Goal: Task Accomplishment & Management: Manage account settings

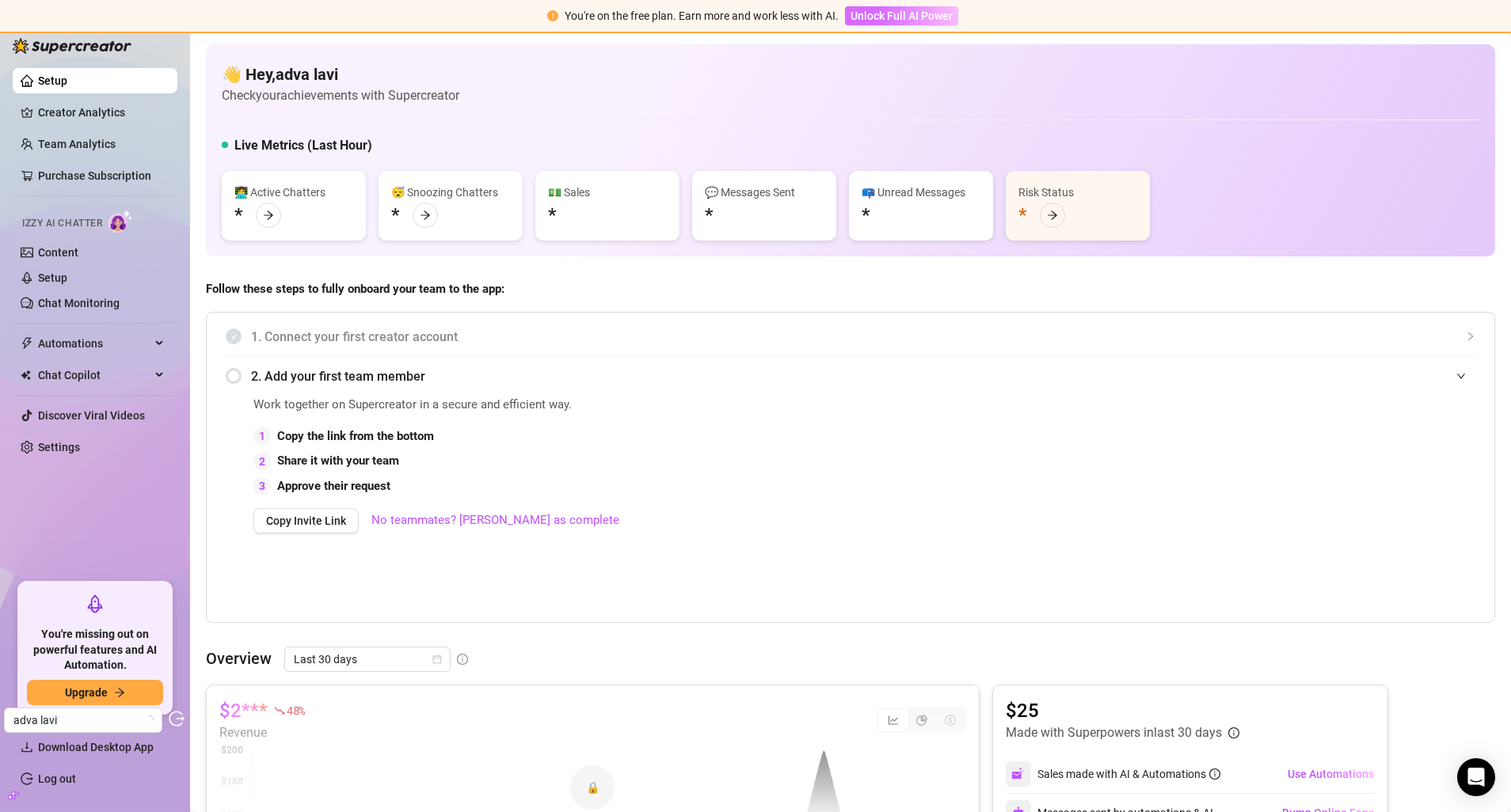
click at [913, 12] on span "Unlock Full AI Power" at bounding box center [901, 16] width 102 height 13
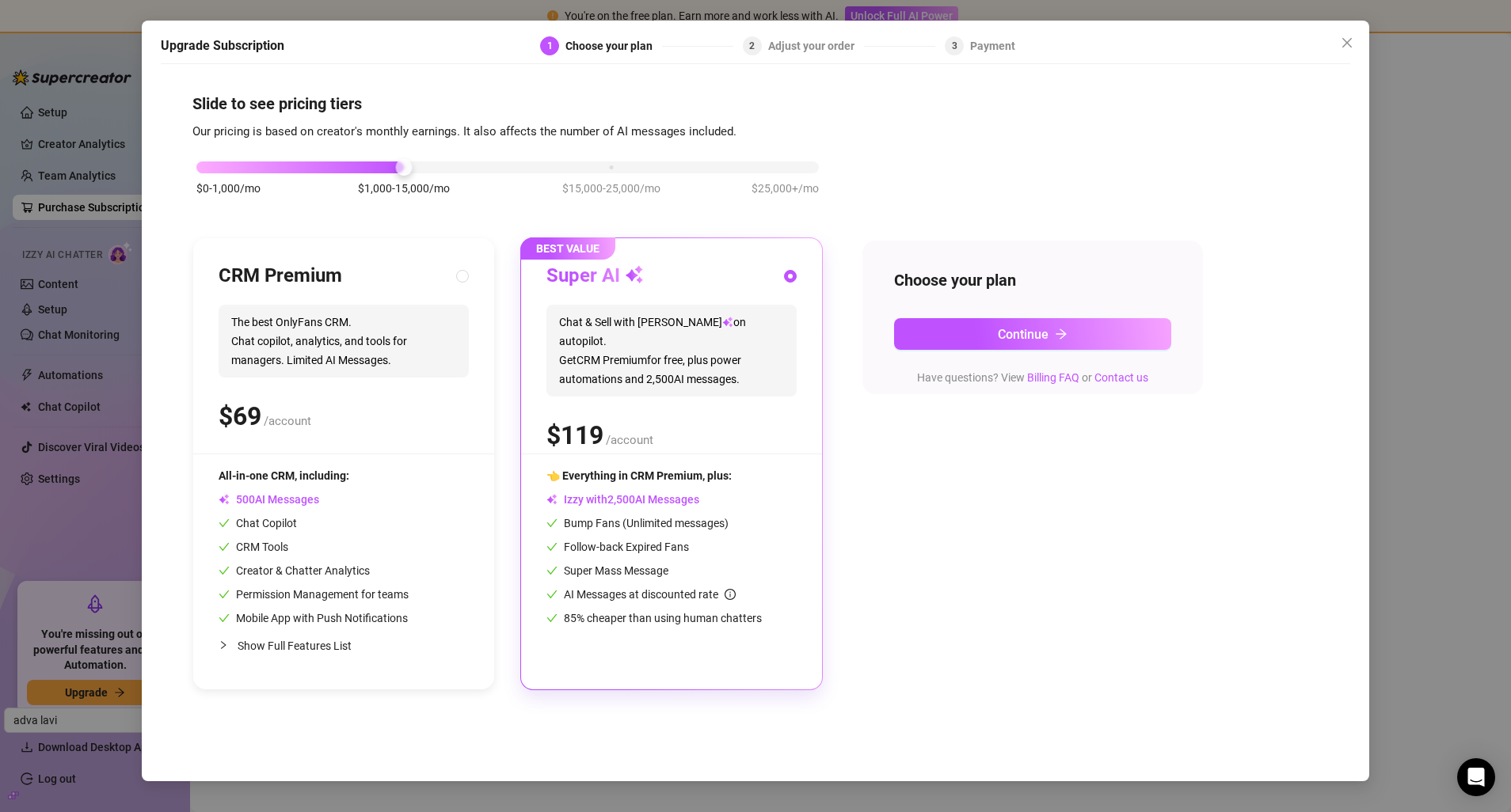
click at [1368, 181] on div "Upgrade Subscription 1 Choose your plan 2 Adjust your order 3 Payment Slide to …" at bounding box center [755, 401] width 1227 height 761
click at [75, 206] on div "Upgrade Subscription 1 Choose your plan 2 Adjust your order 3 Payment Slide to …" at bounding box center [755, 406] width 1511 height 812
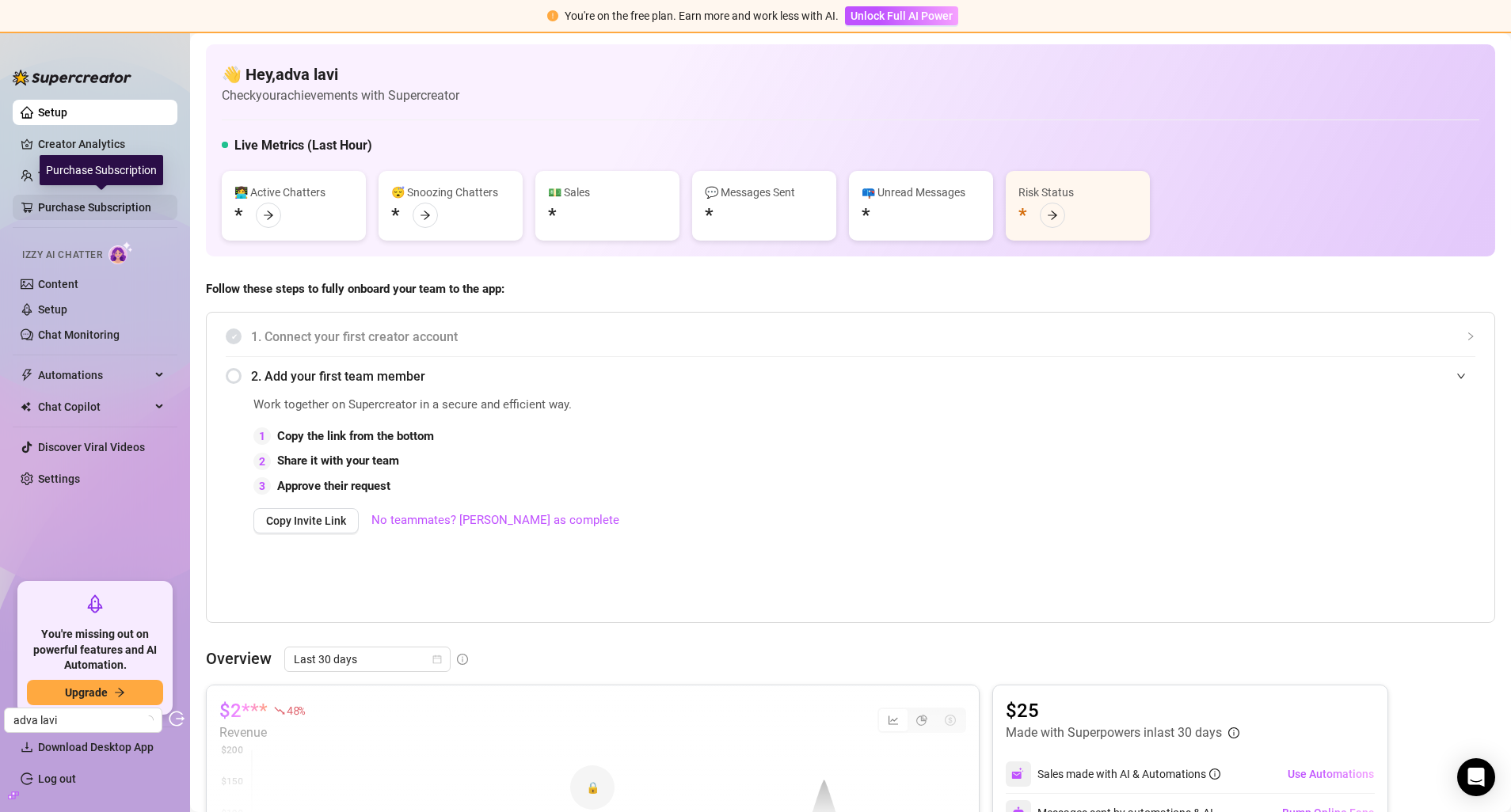
click at [108, 206] on link "Purchase Subscription" at bounding box center [101, 208] width 127 height 26
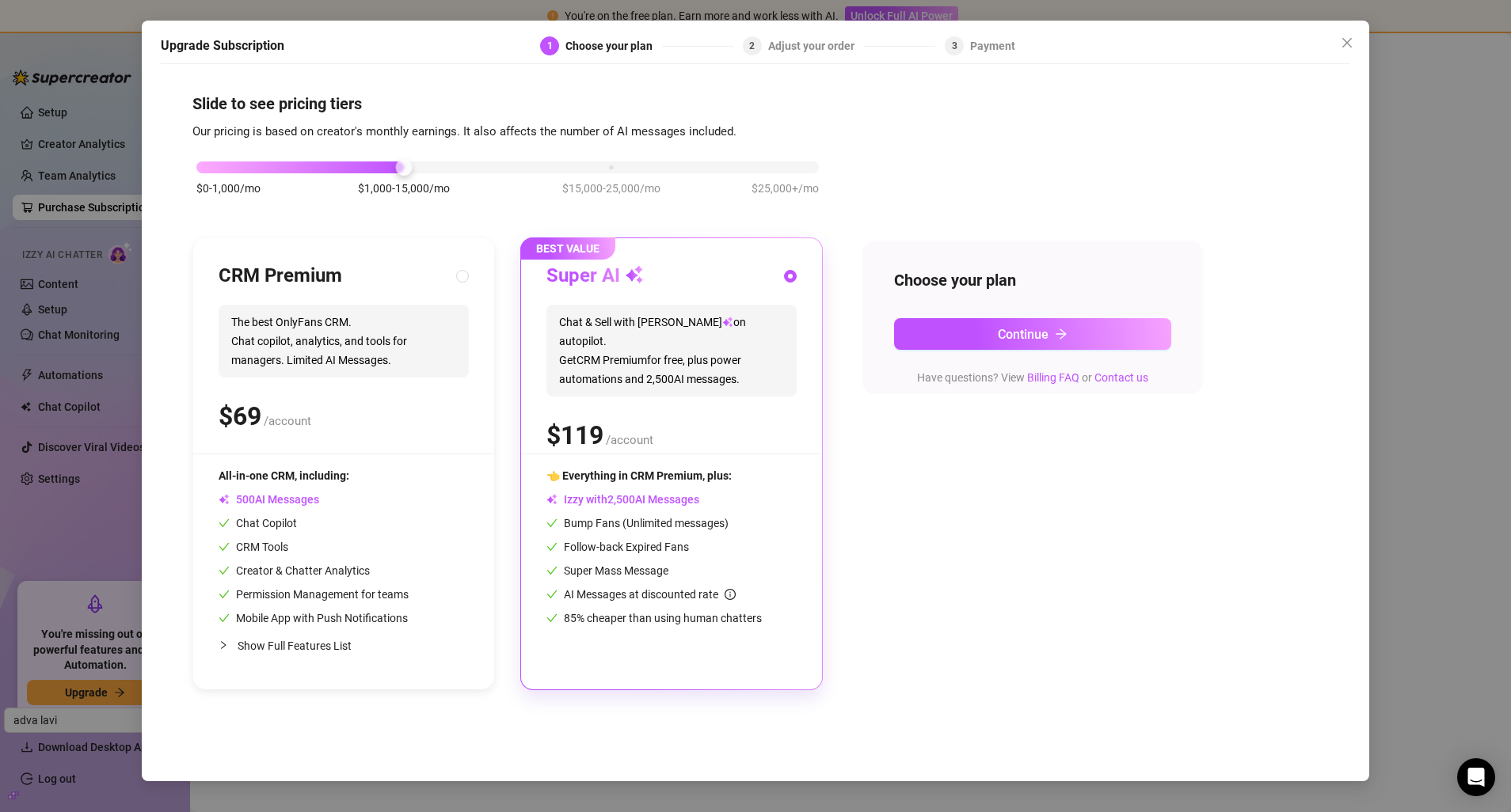
click at [1423, 279] on div "Upgrade Subscription 1 Choose your plan 2 Adjust your order 3 Payment Slide to …" at bounding box center [755, 406] width 1511 height 812
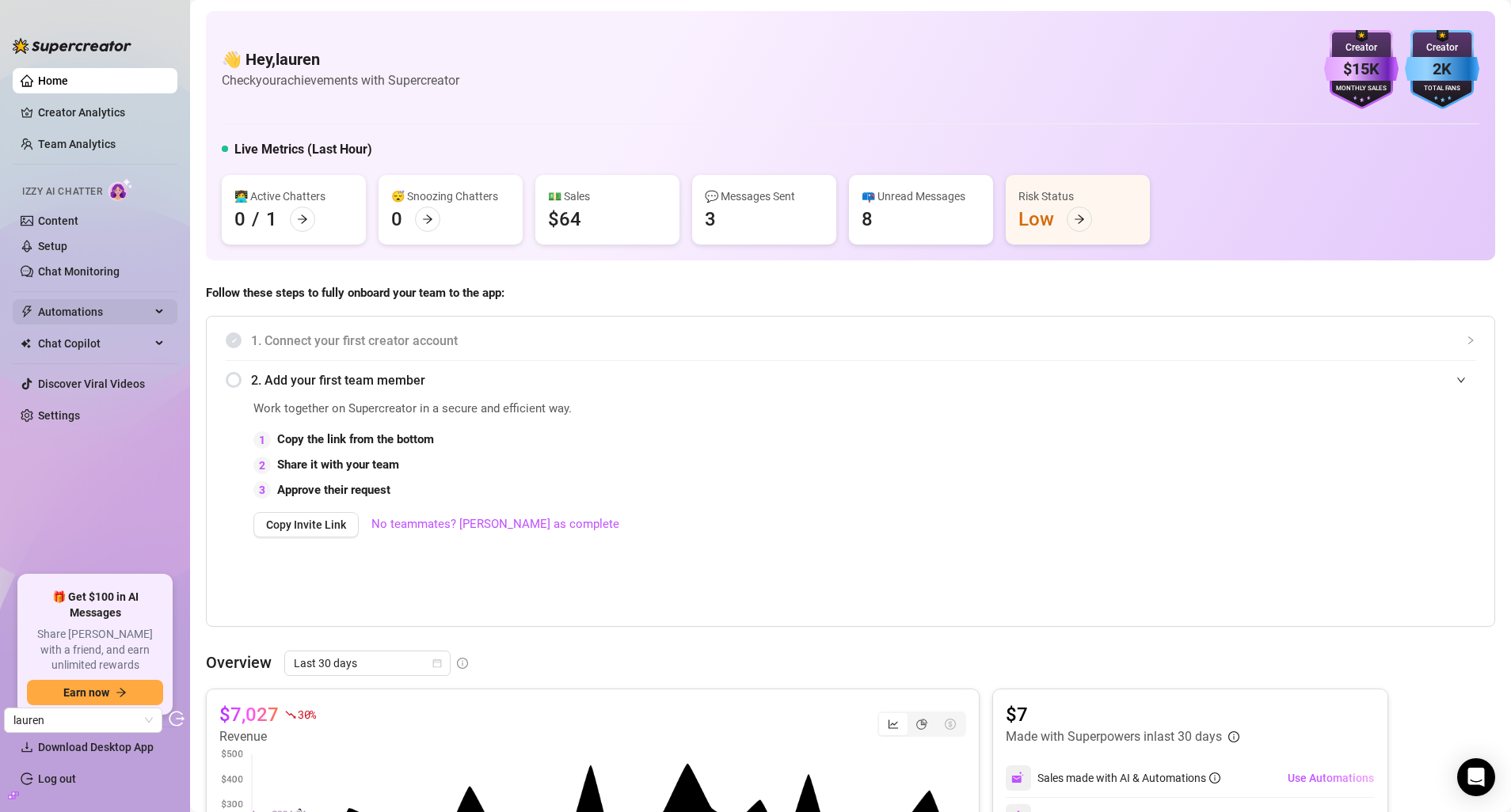
click at [100, 302] on span "Automations" at bounding box center [94, 312] width 112 height 26
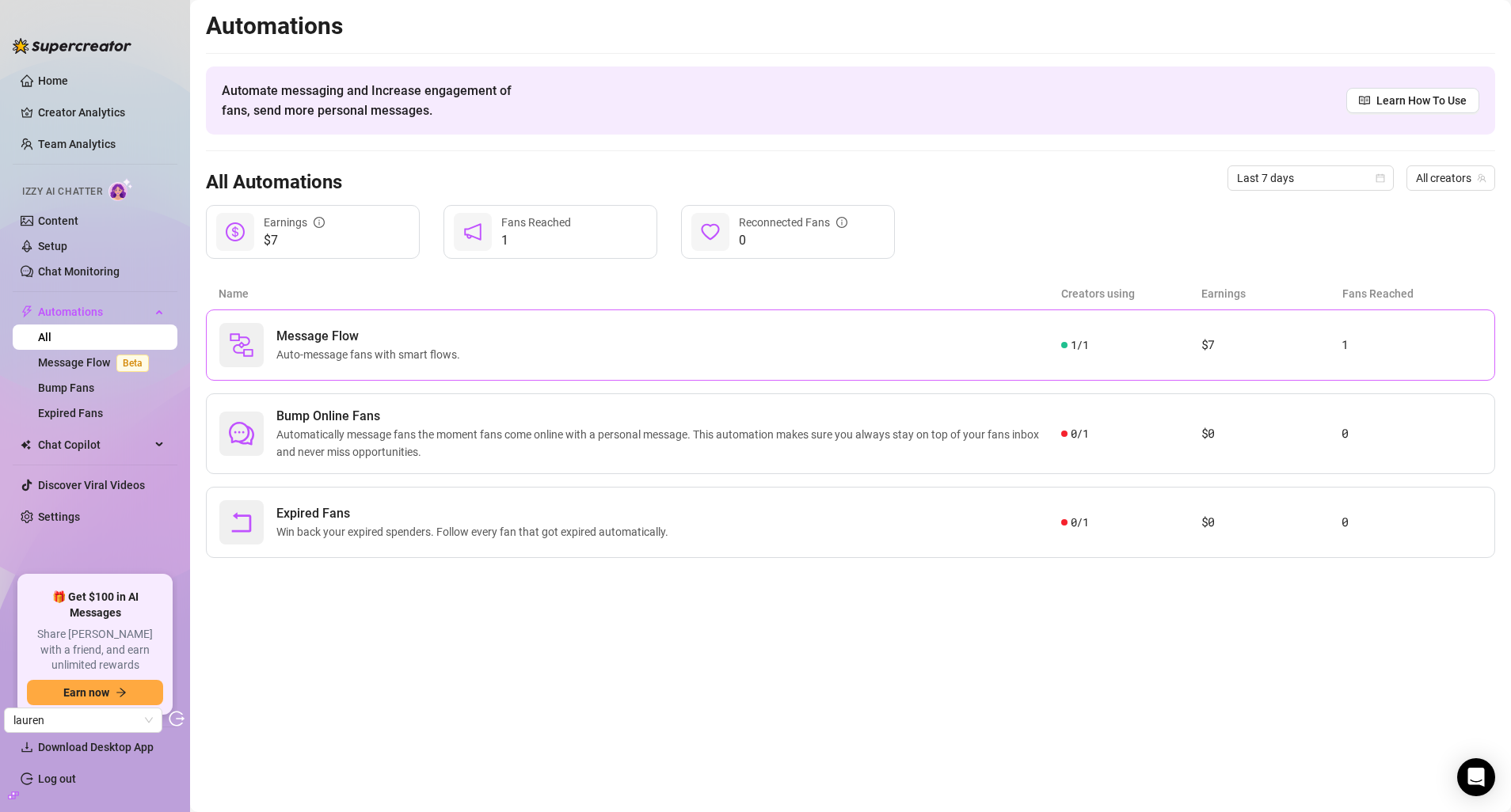
click at [413, 343] on span "Message Flow" at bounding box center [371, 336] width 190 height 19
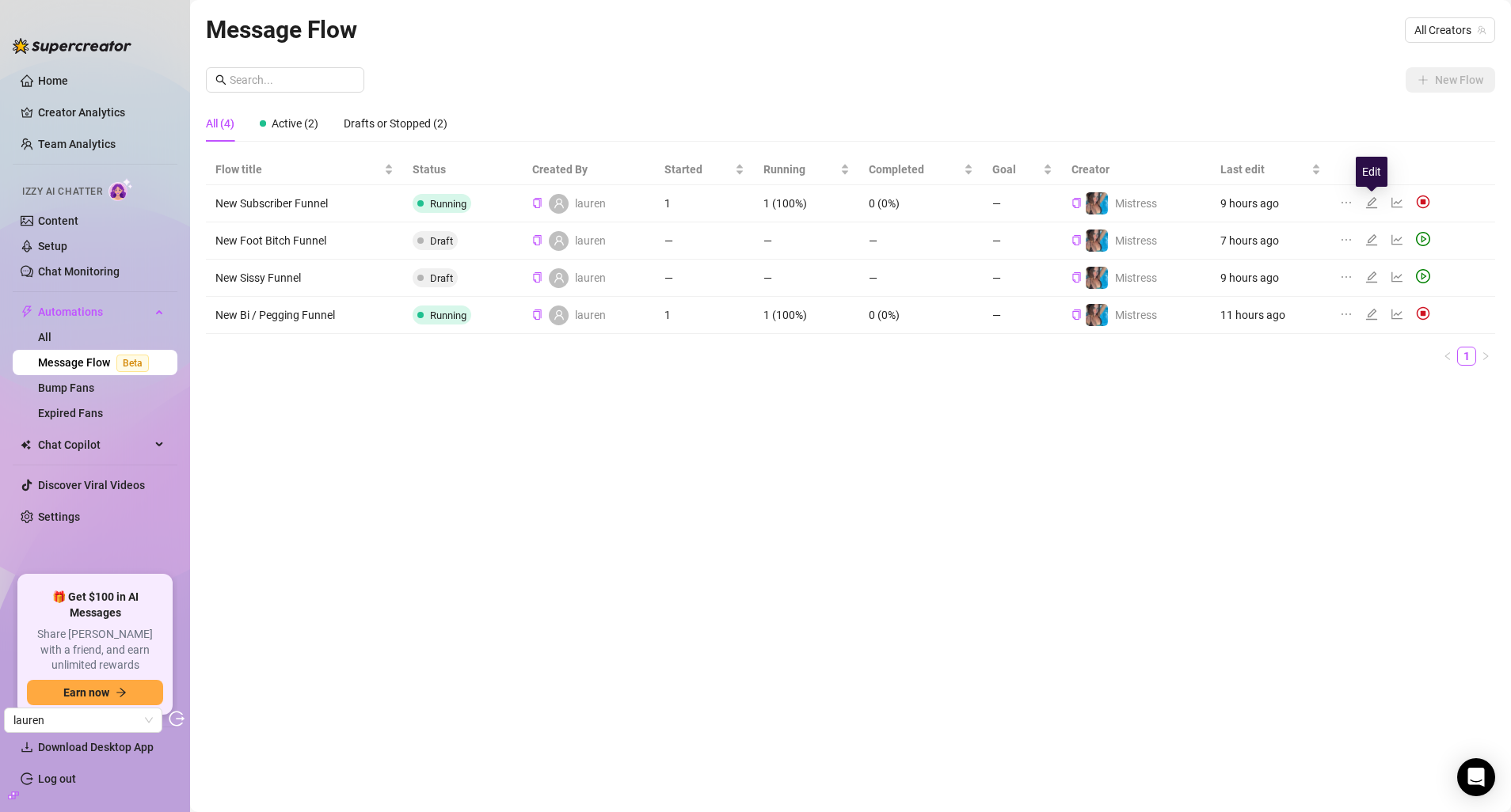
click at [1366, 202] on icon "edit" at bounding box center [1371, 203] width 13 height 13
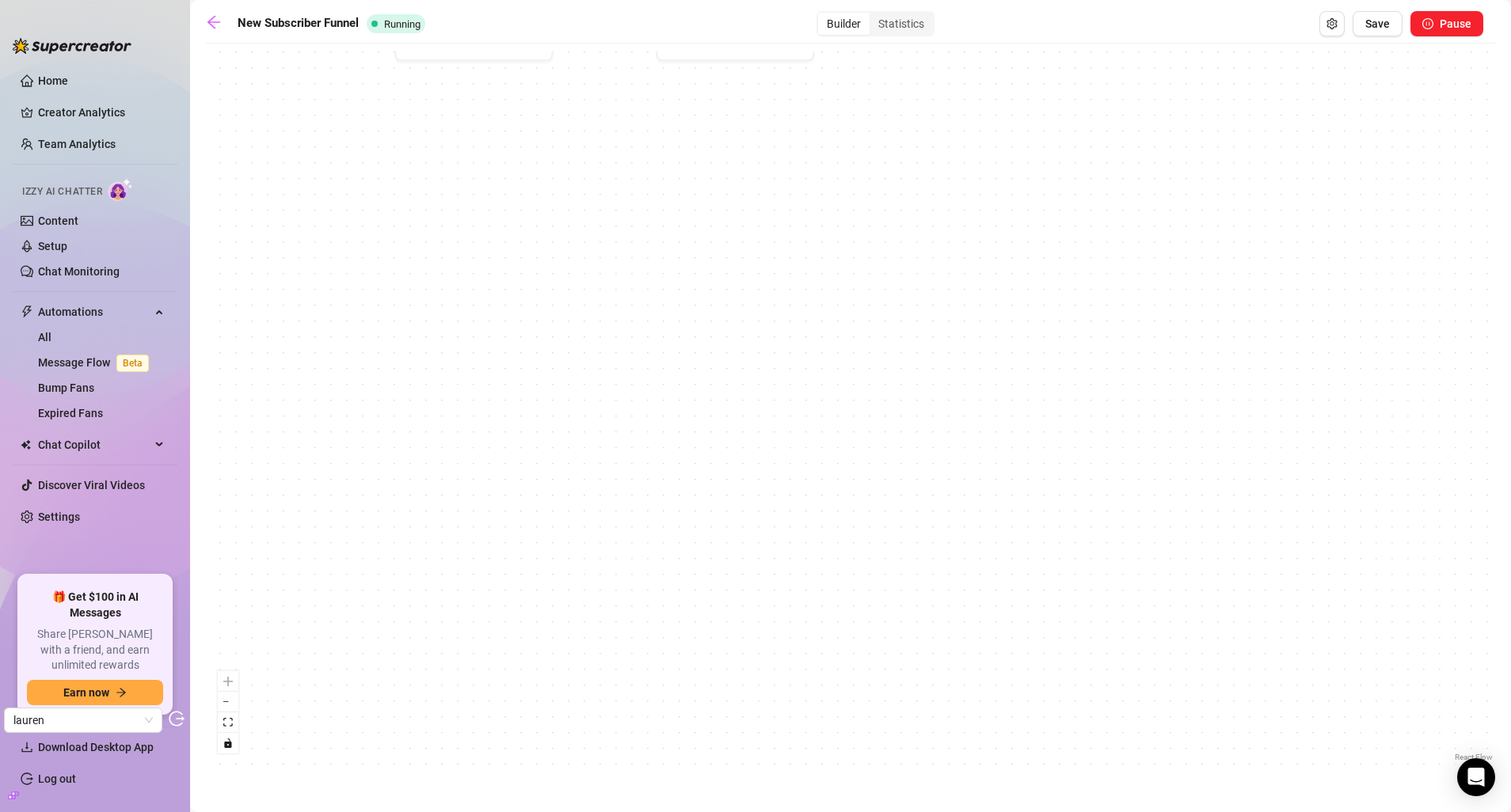
drag, startPoint x: 404, startPoint y: 273, endPoint x: 742, endPoint y: 579, distance: 455.9
click at [760, 599] on div "If True If True If True If False If False If False If True If False Merge Merge…" at bounding box center [851, 408] width 1289 height 714
drag, startPoint x: 543, startPoint y: 449, endPoint x: 1116, endPoint y: 724, distance: 635.6
click at [1111, 724] on div "If True If True If True If False If False If False If True If False Merge Merge…" at bounding box center [851, 408] width 1289 height 714
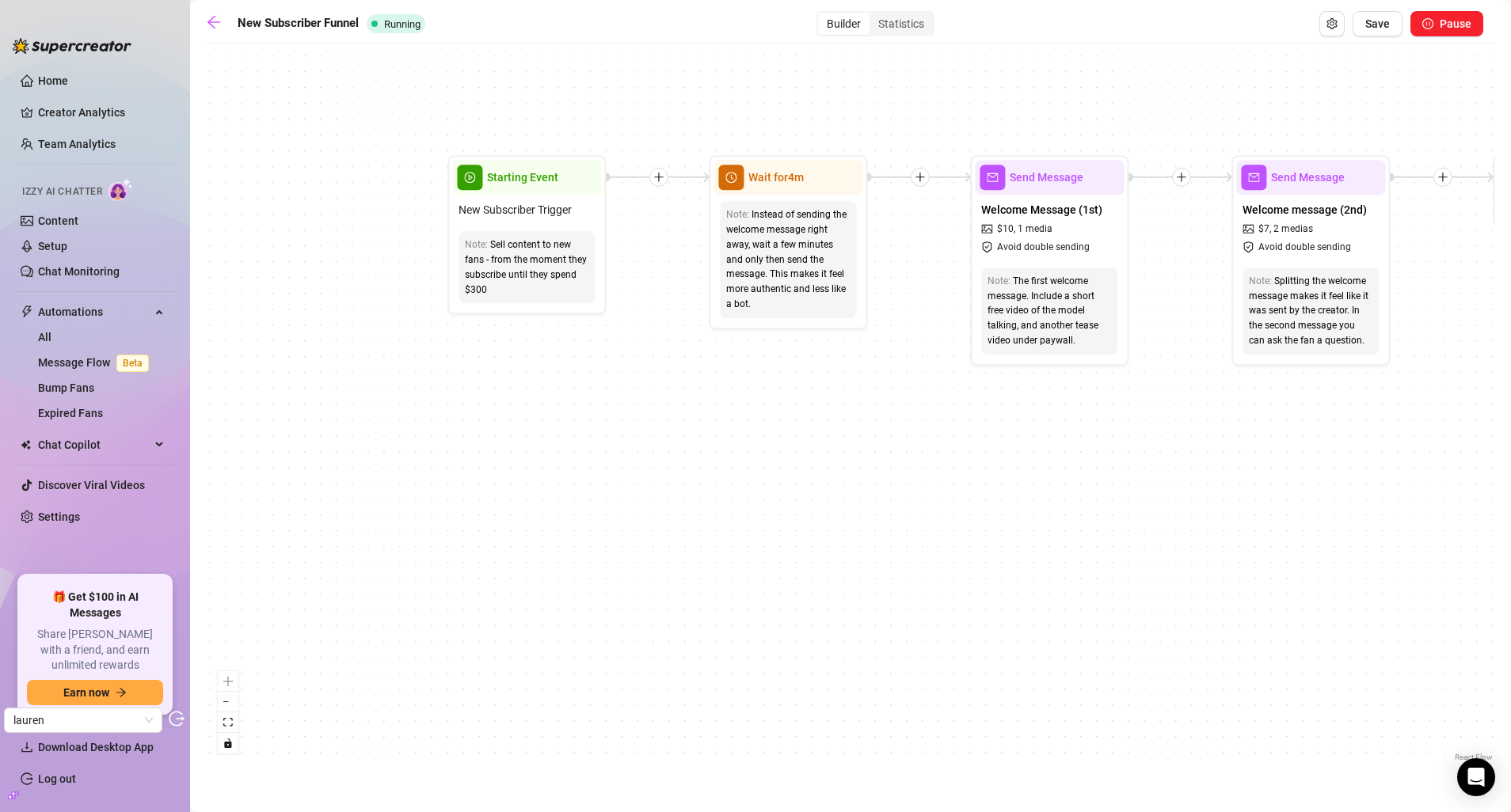
drag, startPoint x: 629, startPoint y: 490, endPoint x: 506, endPoint y: 624, distance: 181.9
click at [506, 624] on div "If True If True If True If False If False If False If True If False Merge Merge…" at bounding box center [851, 408] width 1289 height 714
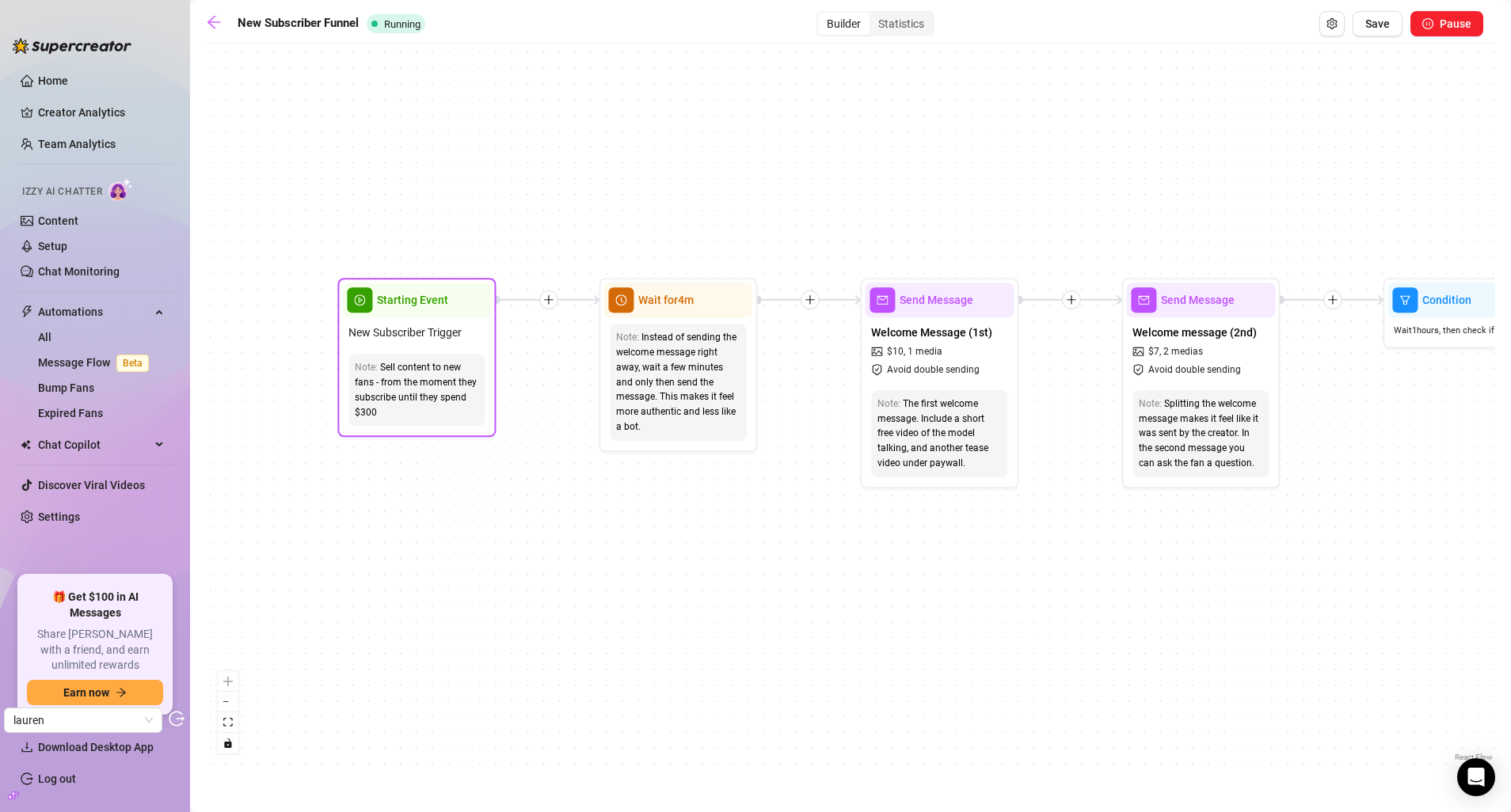
click at [414, 394] on div "Sell content to new fans - from the moment they subscribe until they spend $300" at bounding box center [416, 390] width 124 height 59
click at [430, 331] on span "New Subscriber Trigger" at bounding box center [404, 333] width 113 height 18
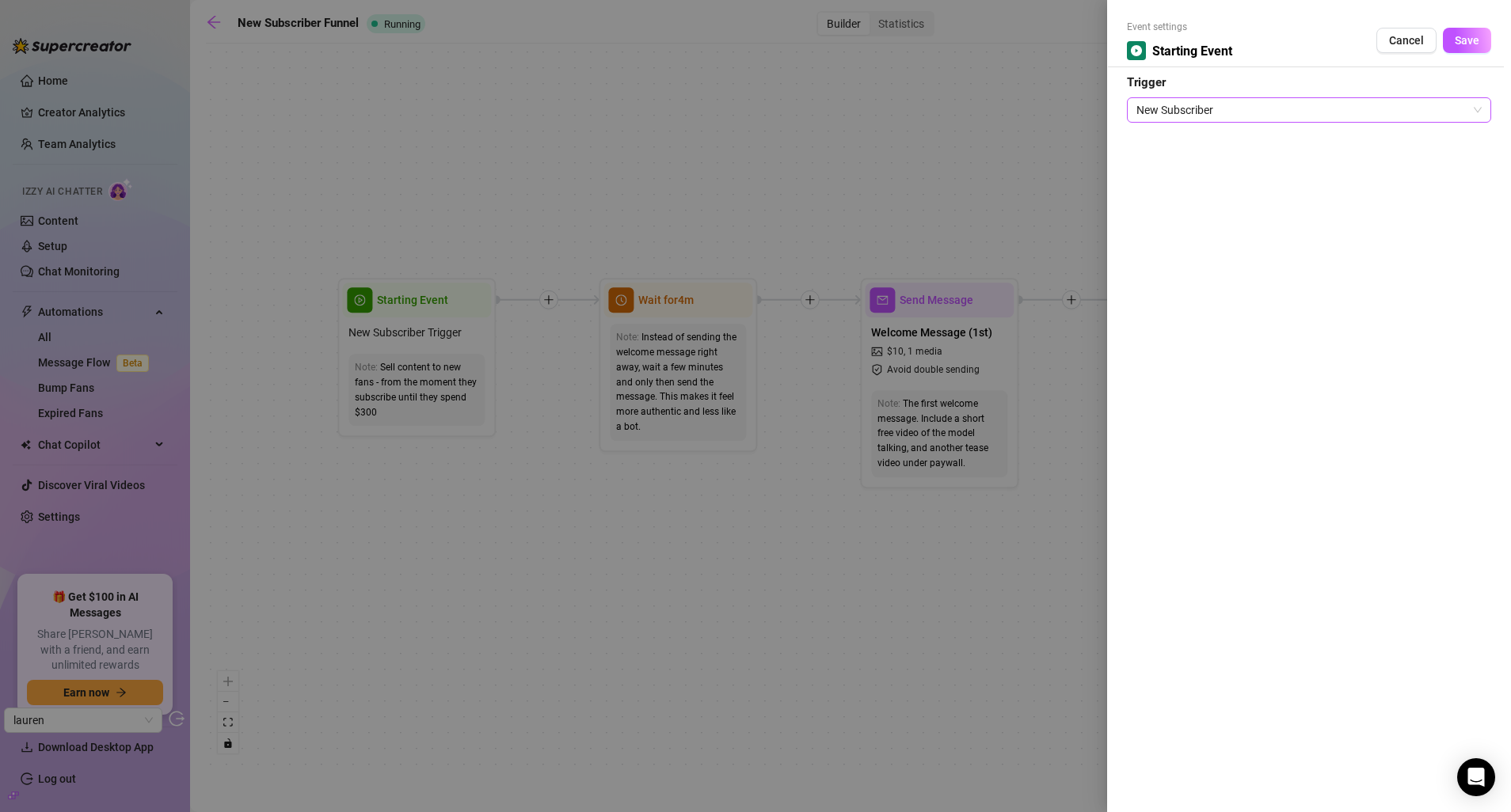
click at [1246, 107] on span "New Subscriber" at bounding box center [1309, 110] width 345 height 24
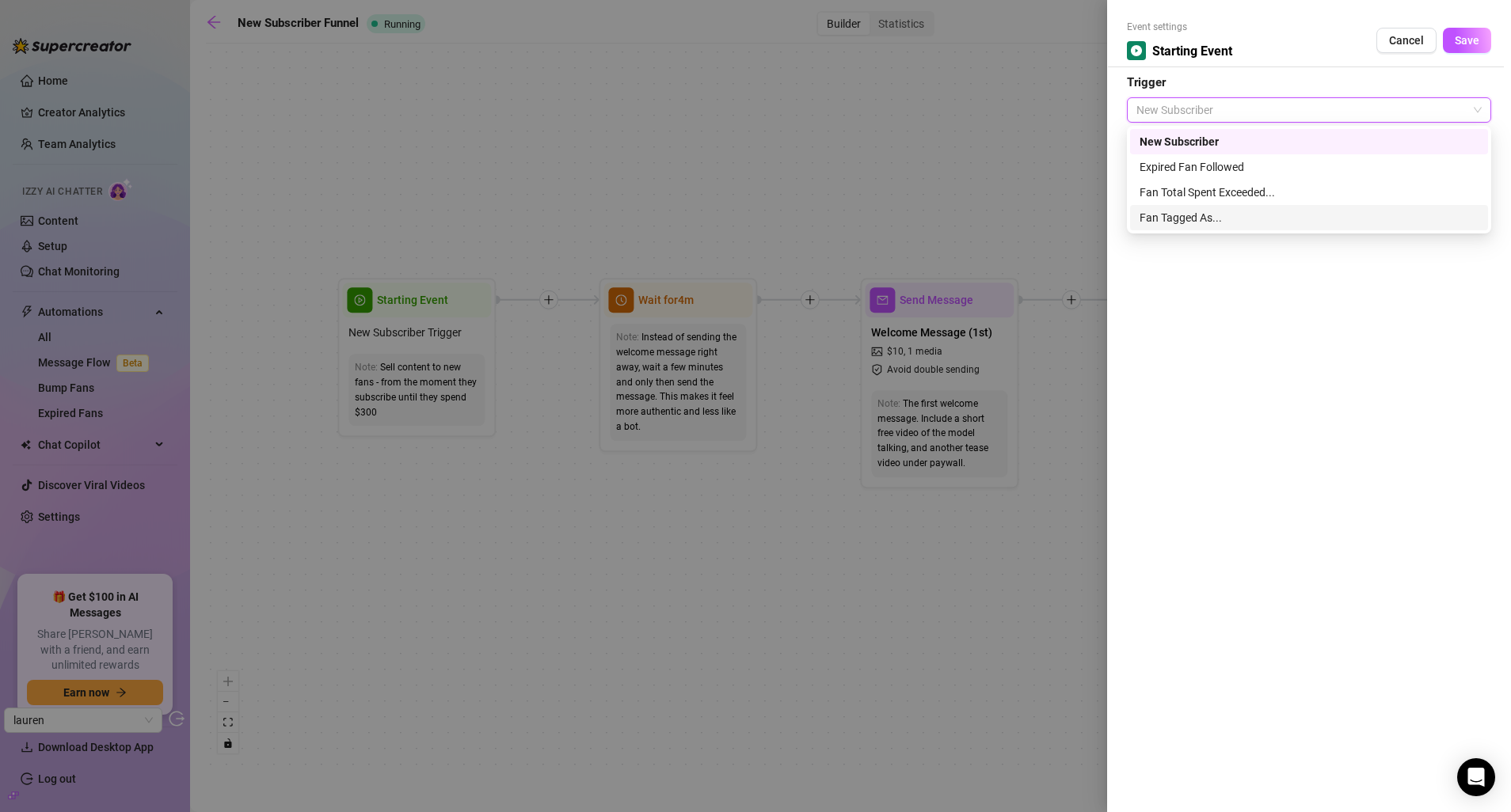
click at [1189, 217] on div "Fan Tagged As..." at bounding box center [1309, 217] width 339 height 18
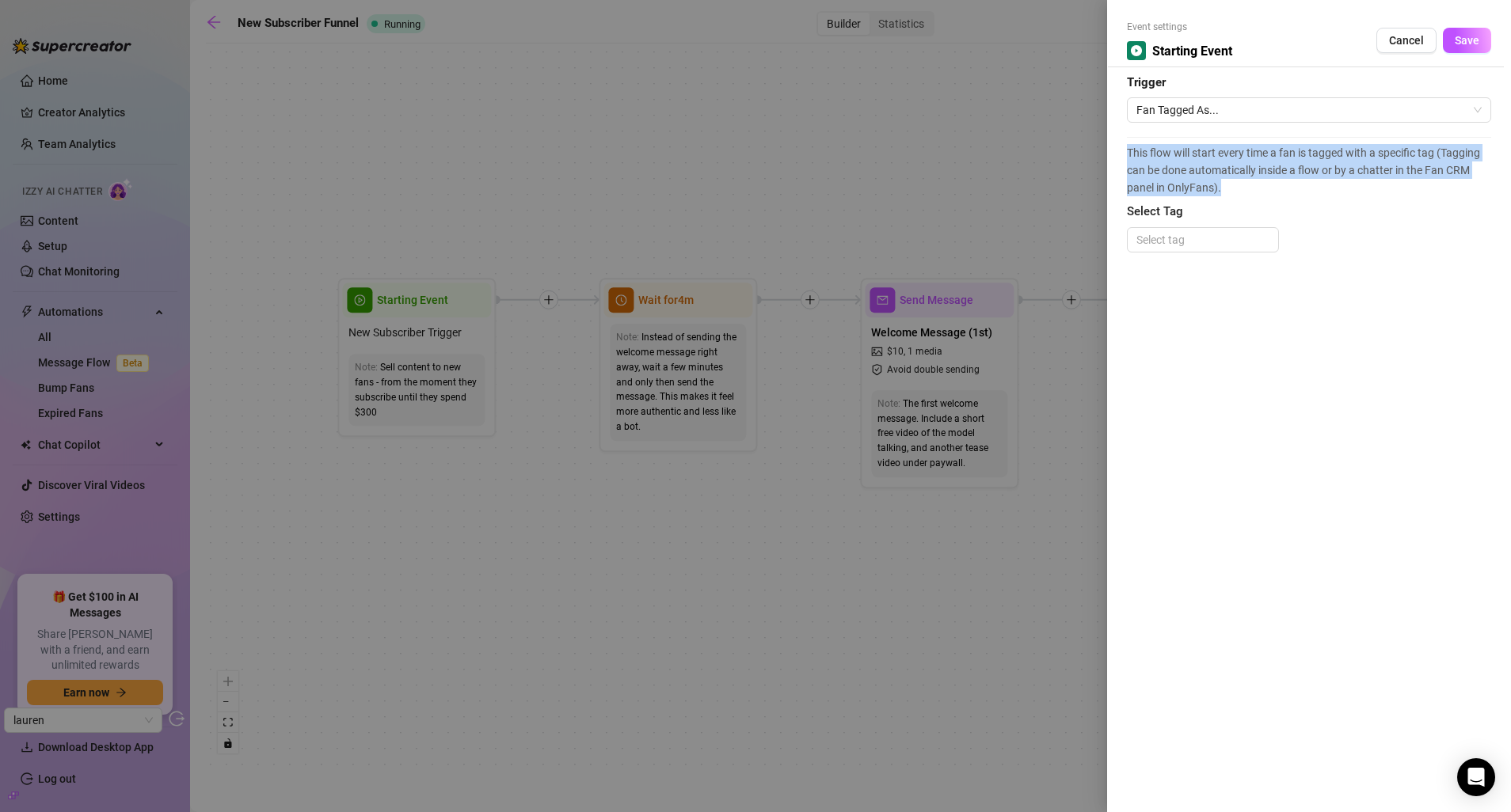
drag, startPoint x: 1244, startPoint y: 197, endPoint x: 1111, endPoint y: 152, distance: 140.4
click at [1111, 152] on div "Event settings Starting Event Cancel Save Trigger Fan Tagged As... This flow wi…" at bounding box center [1308, 406] width 404 height 812
copy span "This flow will start every time a fan is tagged with a specific tag (Tagging ca…"
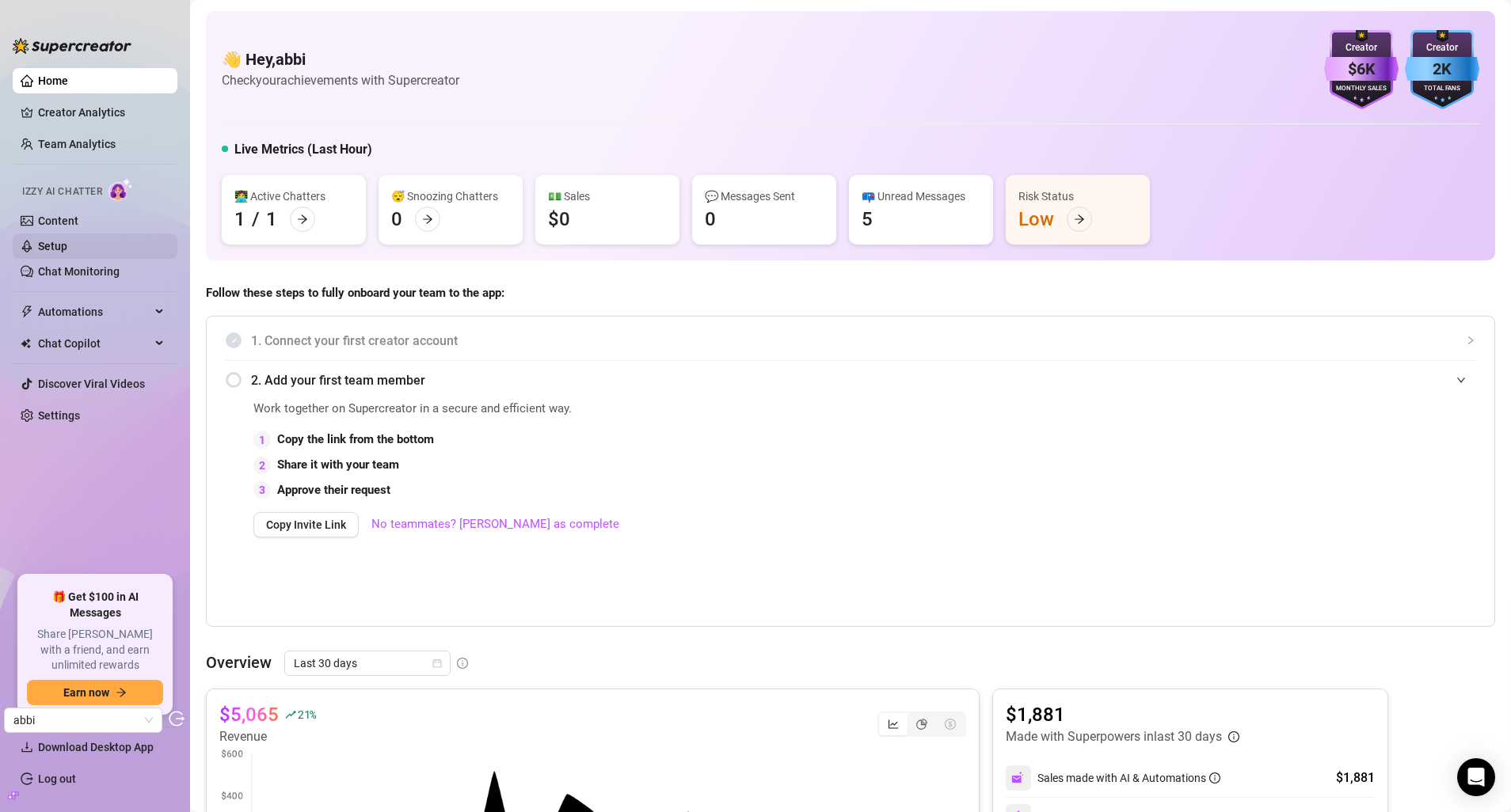
click at [67, 240] on link "Setup" at bounding box center [52, 246] width 30 height 13
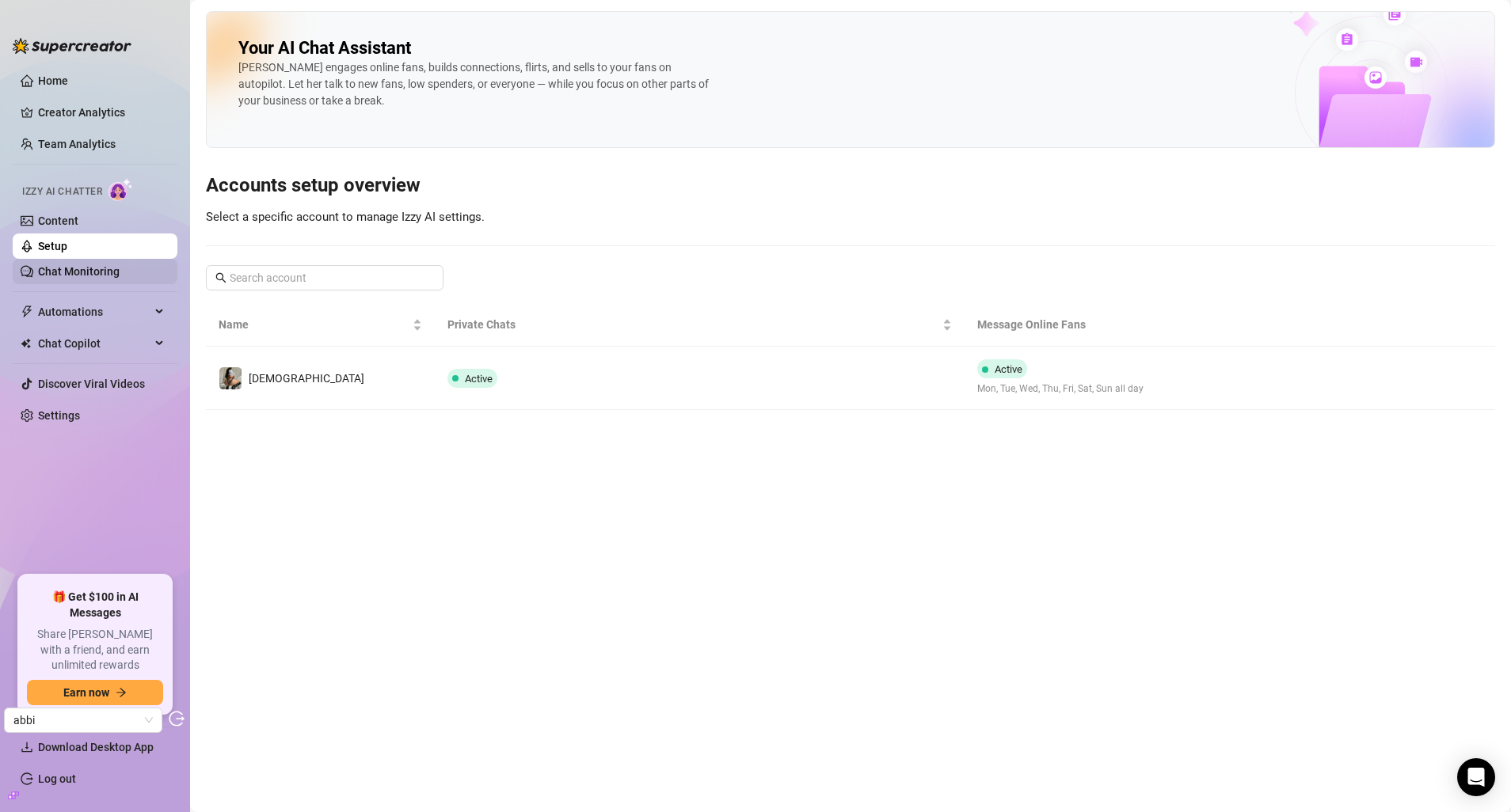
click at [113, 277] on link "Chat Monitoring" at bounding box center [79, 272] width 82 height 13
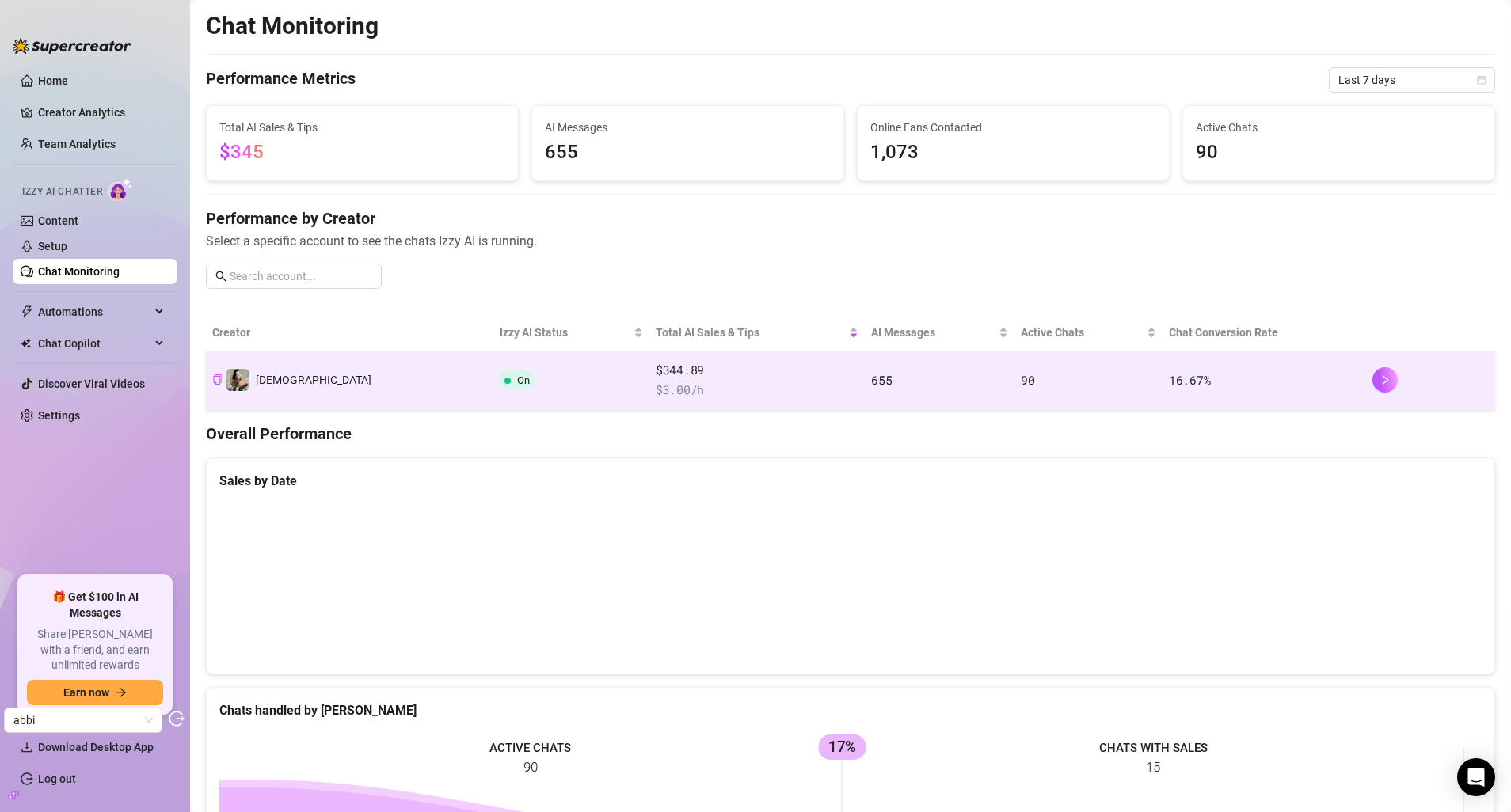
click at [494, 386] on td "On" at bounding box center [571, 380] width 156 height 59
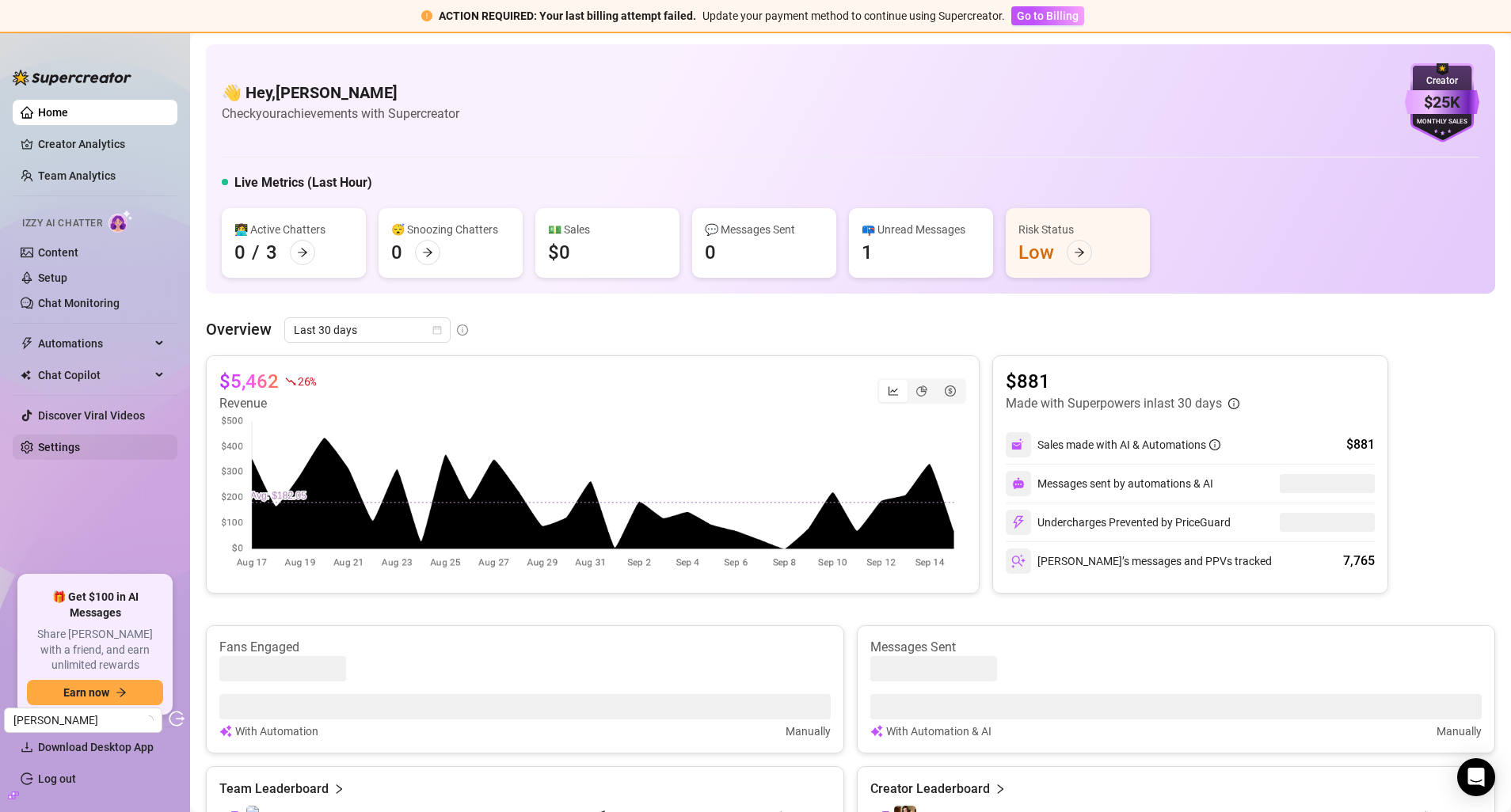
click at [67, 441] on link "Settings" at bounding box center [59, 448] width 42 height 13
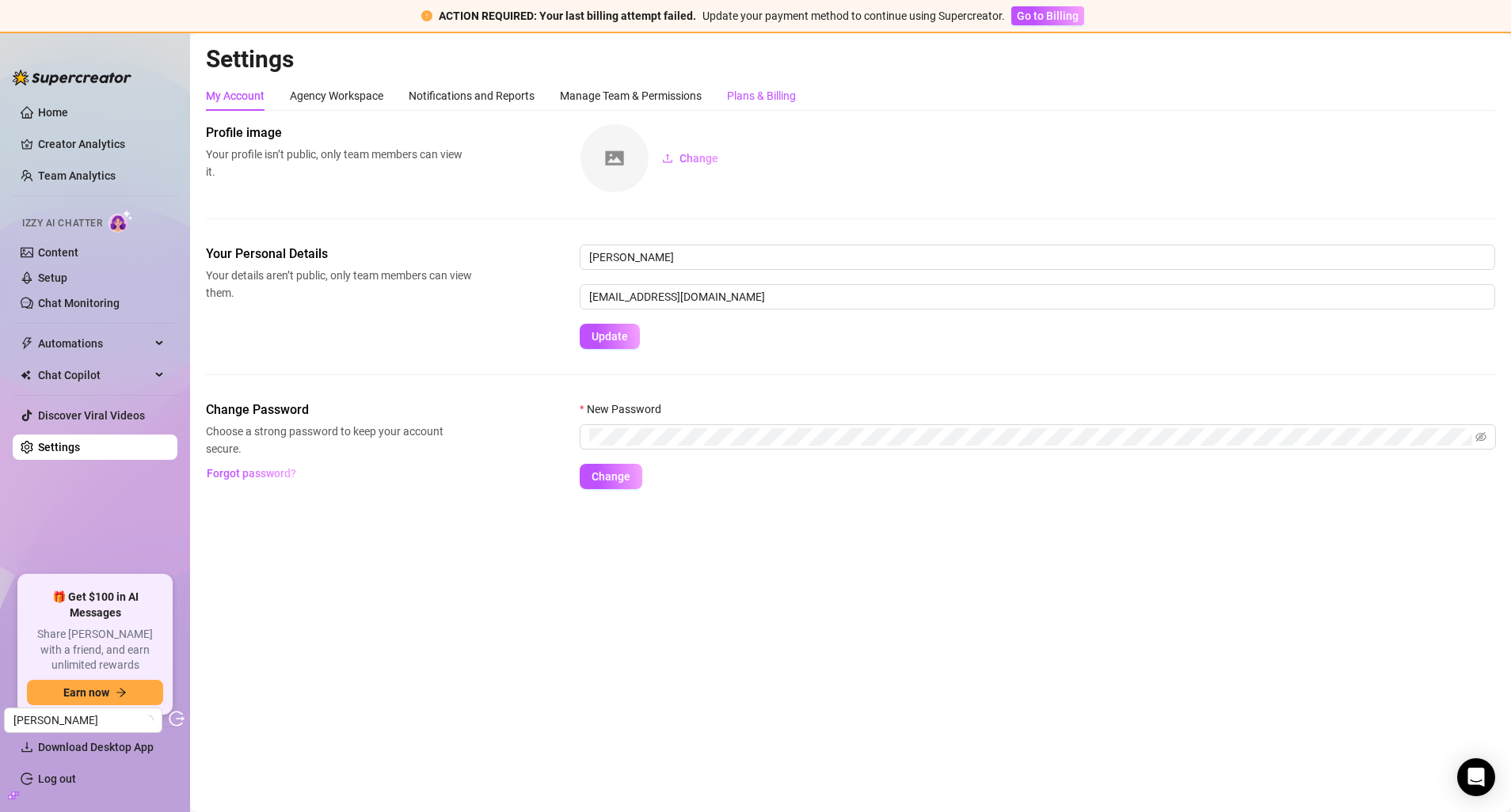
click at [776, 91] on div "Plans & Billing" at bounding box center [762, 96] width 69 height 18
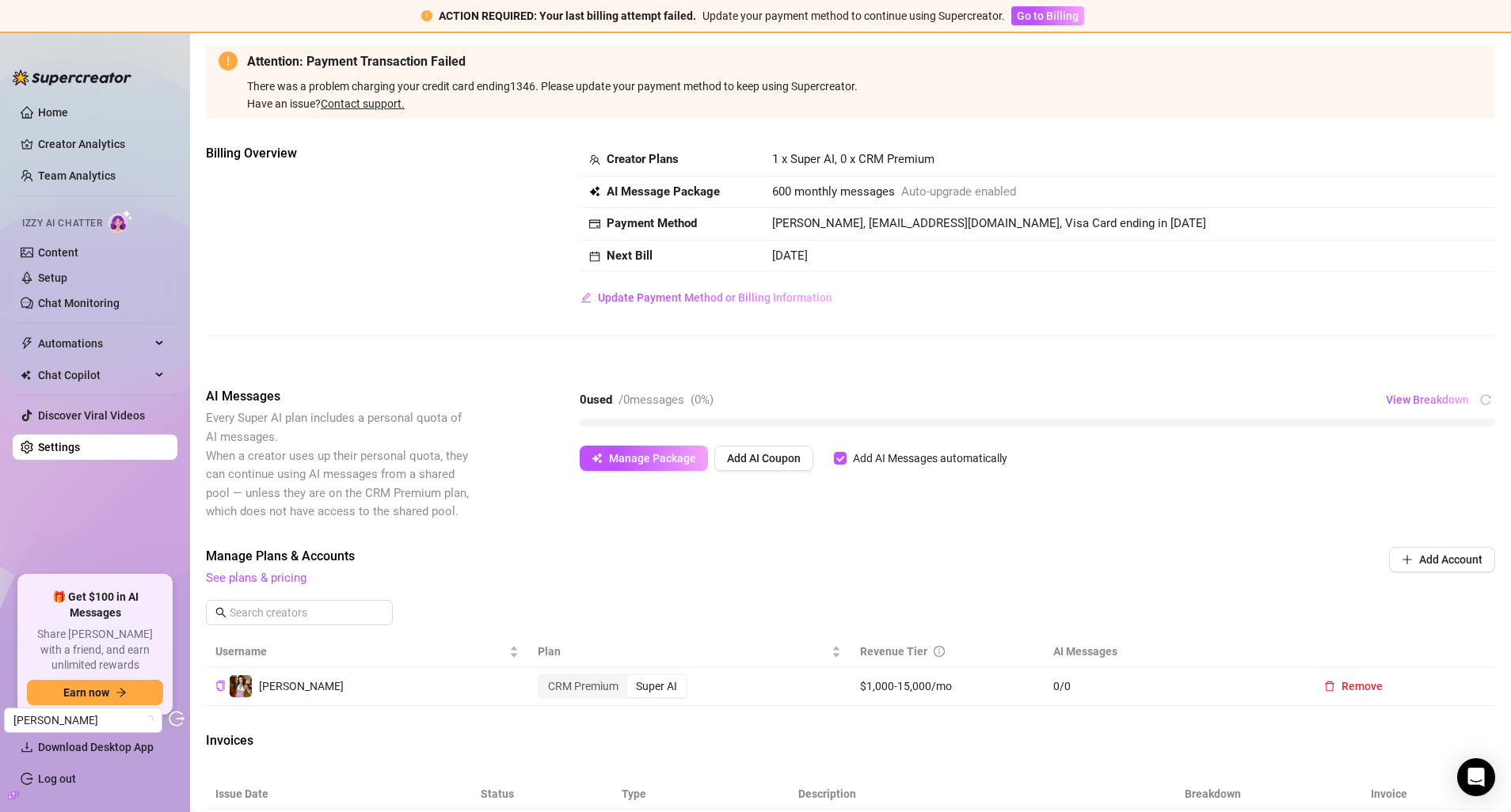
scroll to position [121, 0]
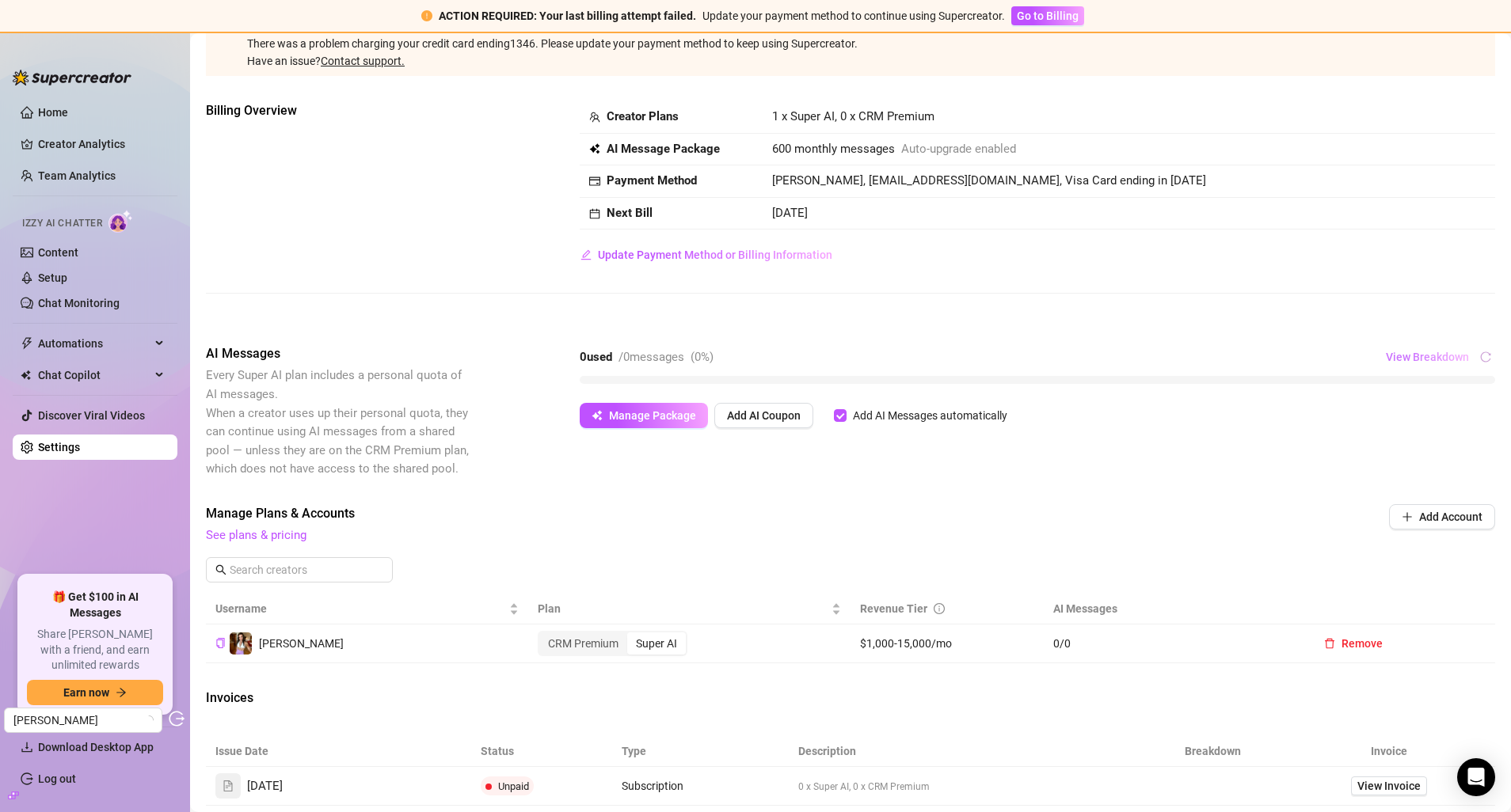
click at [1395, 357] on span "View Breakdown" at bounding box center [1428, 357] width 83 height 13
click at [1428, 359] on span "View Breakdown" at bounding box center [1428, 357] width 83 height 13
click at [1134, 505] on span "Manage Plans & Accounts" at bounding box center [744, 514] width 1075 height 19
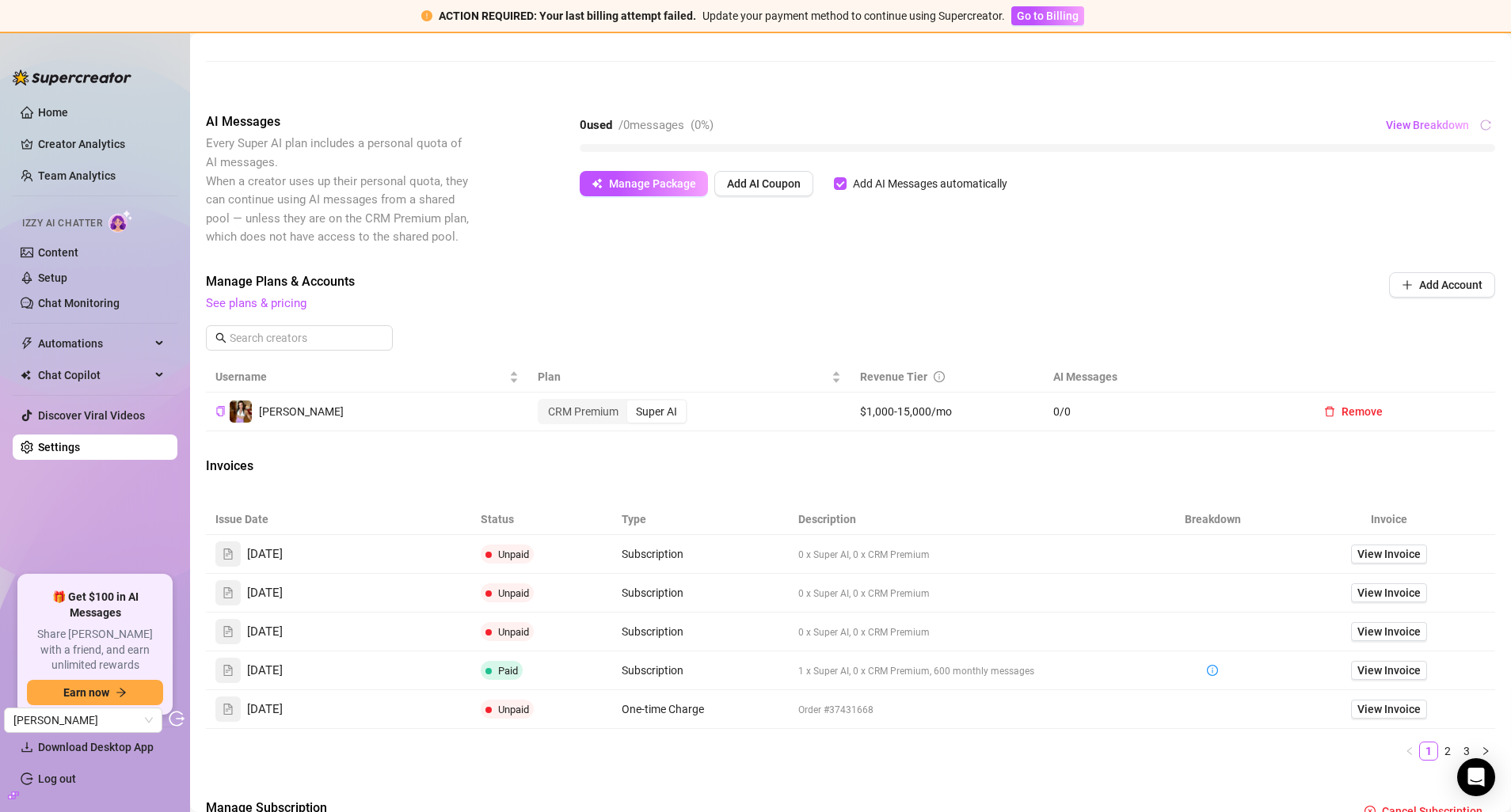
scroll to position [408, 0]
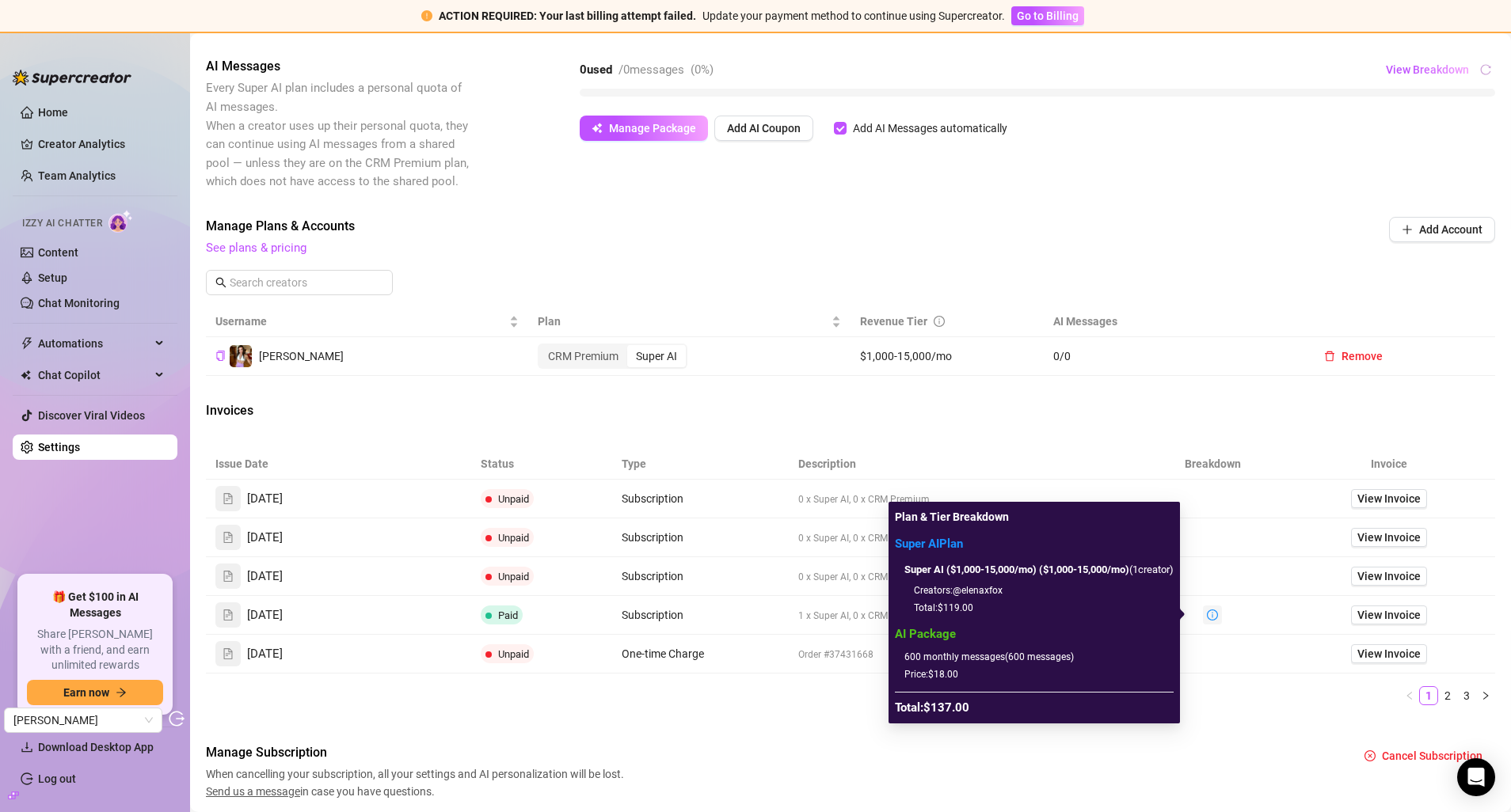
click at [1207, 617] on button "button" at bounding box center [1212, 615] width 19 height 19
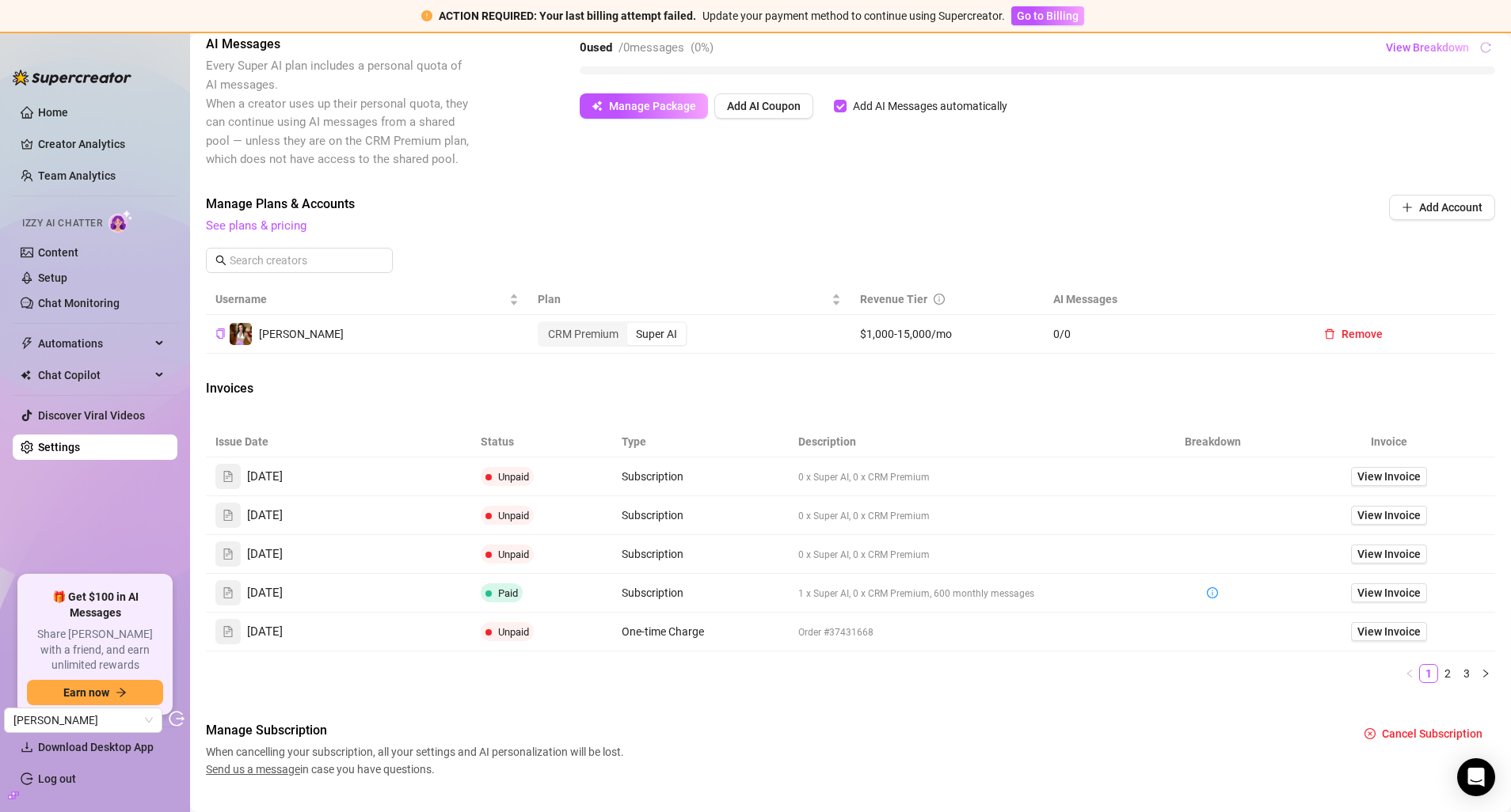
scroll to position [442, 0]
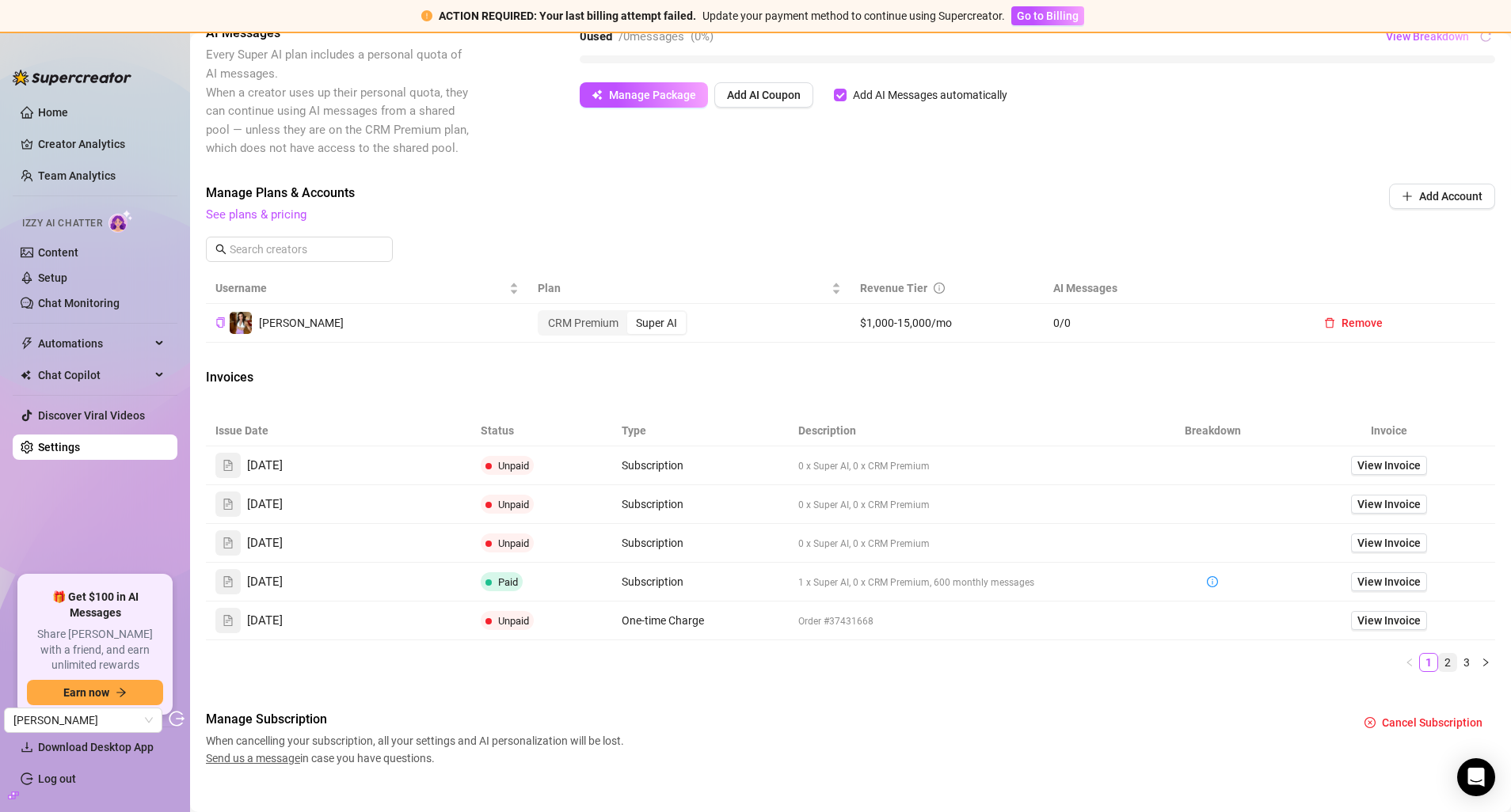
click at [1439, 664] on link "2" at bounding box center [1448, 663] width 18 height 18
click at [1420, 666] on link "1" at bounding box center [1428, 663] width 18 height 18
click at [1357, 577] on span "View Invoice" at bounding box center [1388, 582] width 63 height 18
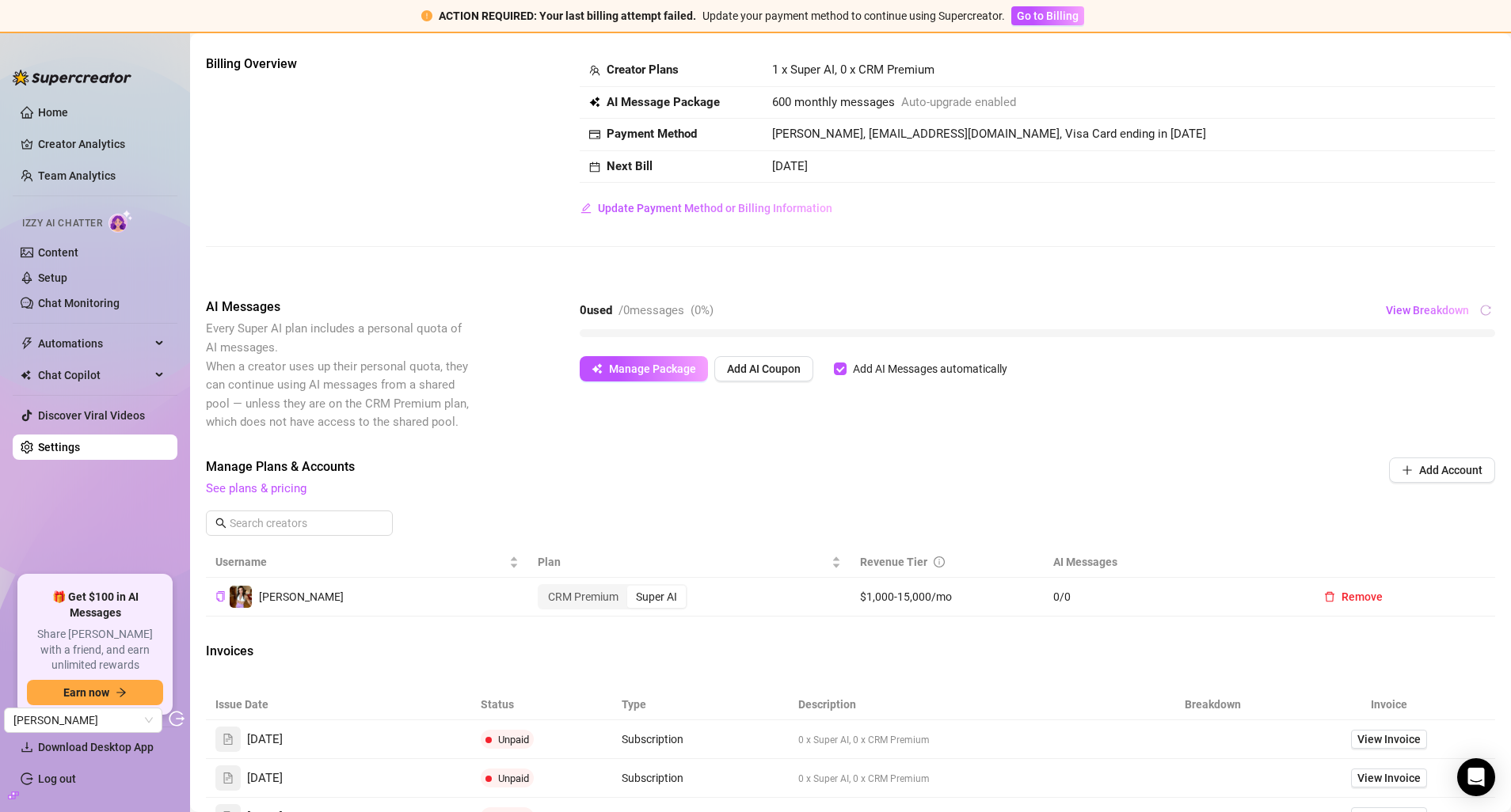
scroll to position [449, 0]
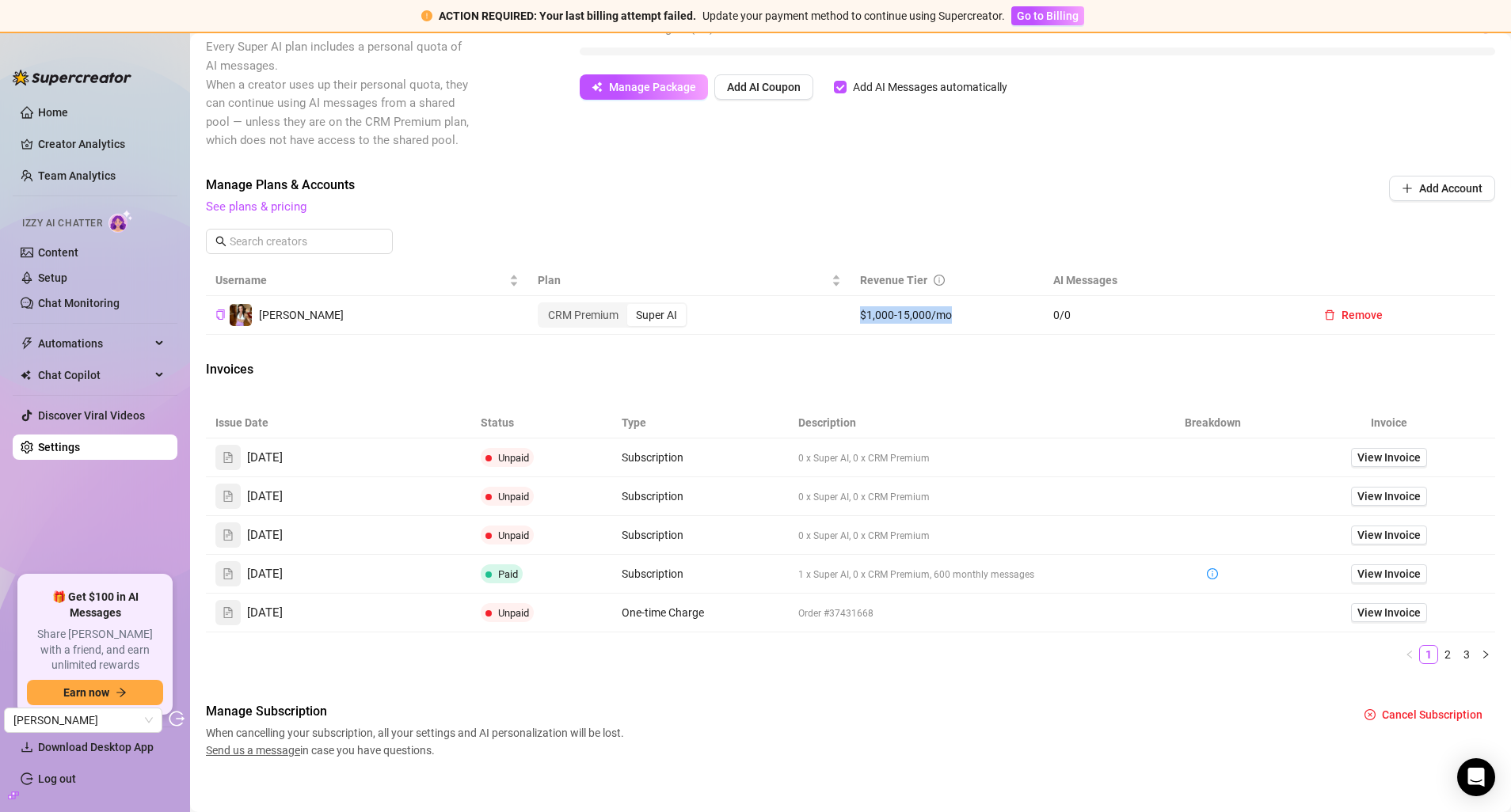
drag, startPoint x: 951, startPoint y: 304, endPoint x: 964, endPoint y: 316, distance: 17.7
click at [964, 316] on td "$1,000-15,000/mo" at bounding box center [947, 315] width 193 height 39
copy td "$1,000-15,000/mo"
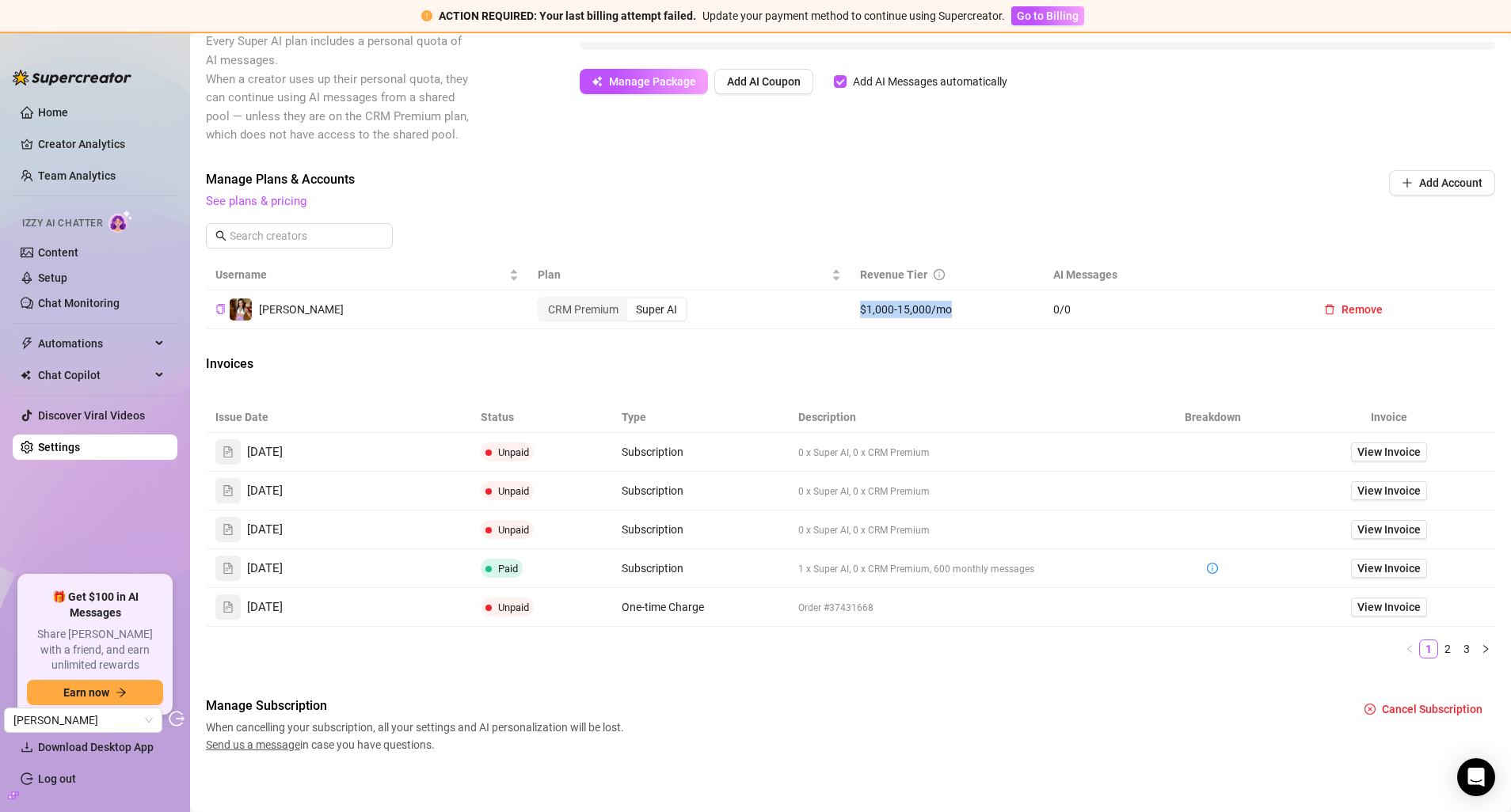
scroll to position [461, 0]
